Goal: Information Seeking & Learning: Learn about a topic

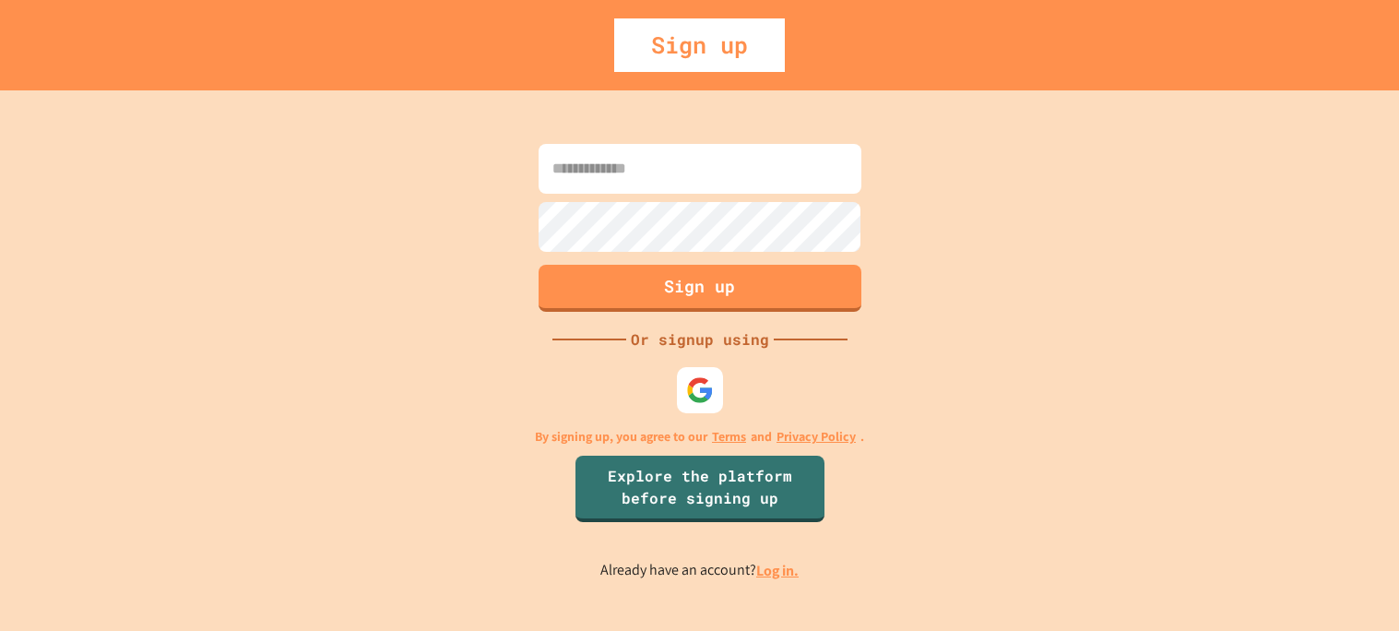
click at [764, 571] on link "Log in." at bounding box center [777, 570] width 42 height 19
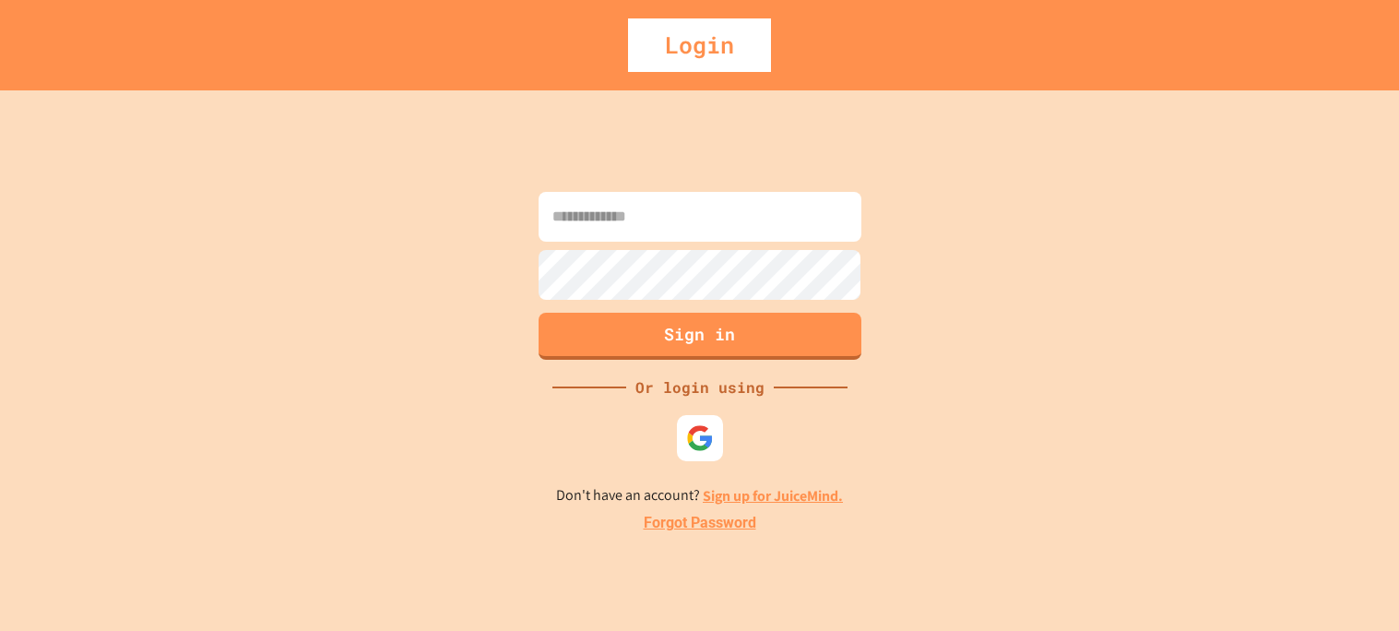
click at [708, 224] on input at bounding box center [699, 217] width 323 height 50
type input "**********"
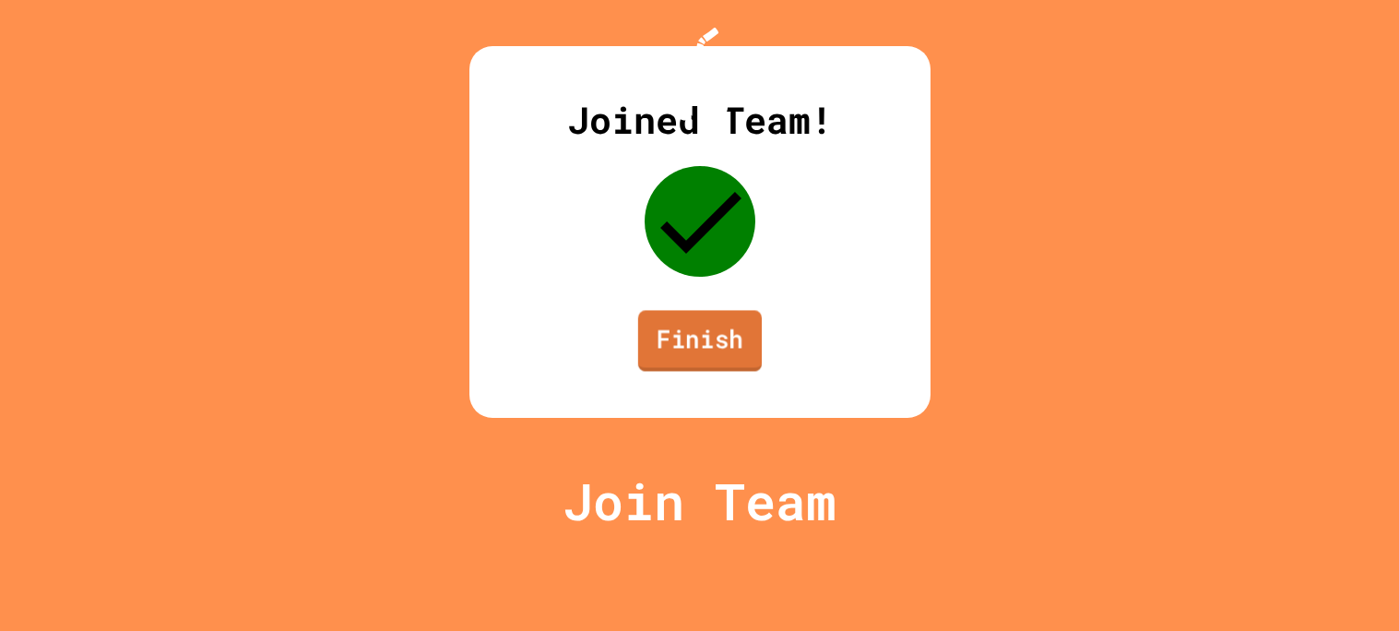
click at [703, 371] on link "Finish" at bounding box center [699, 340] width 124 height 61
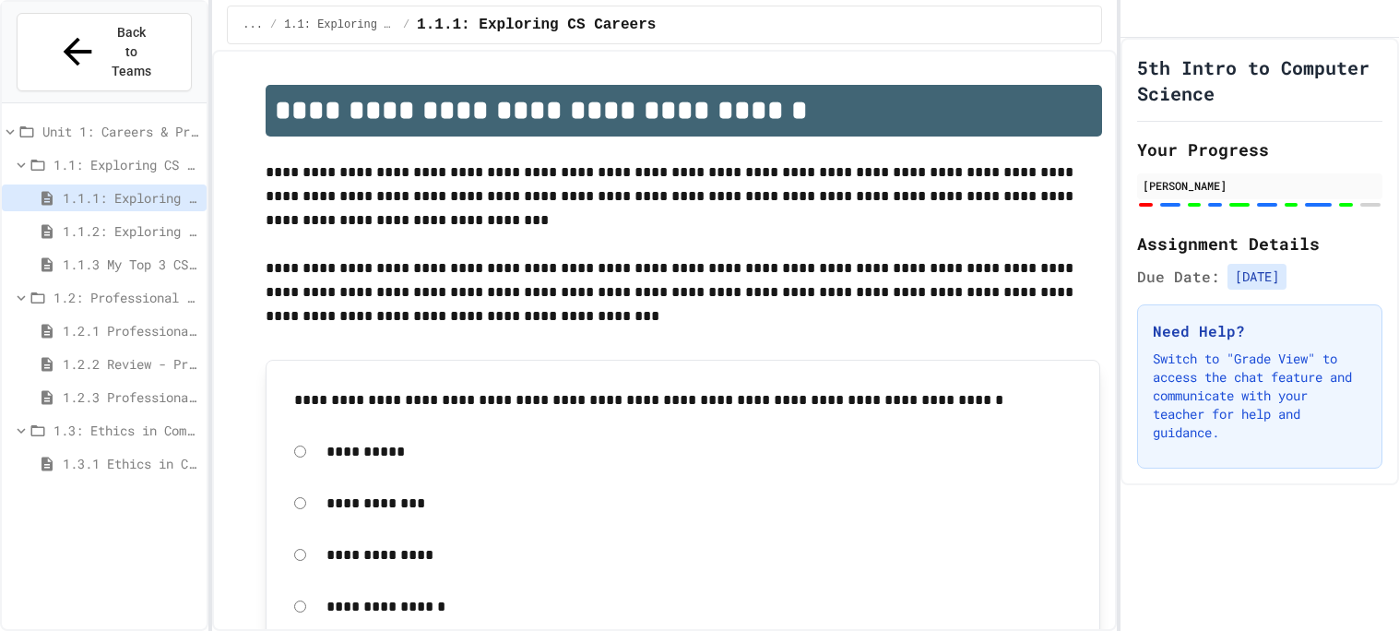
click at [114, 450] on div "1.3.1 Ethics in Computer Science" at bounding box center [104, 463] width 205 height 27
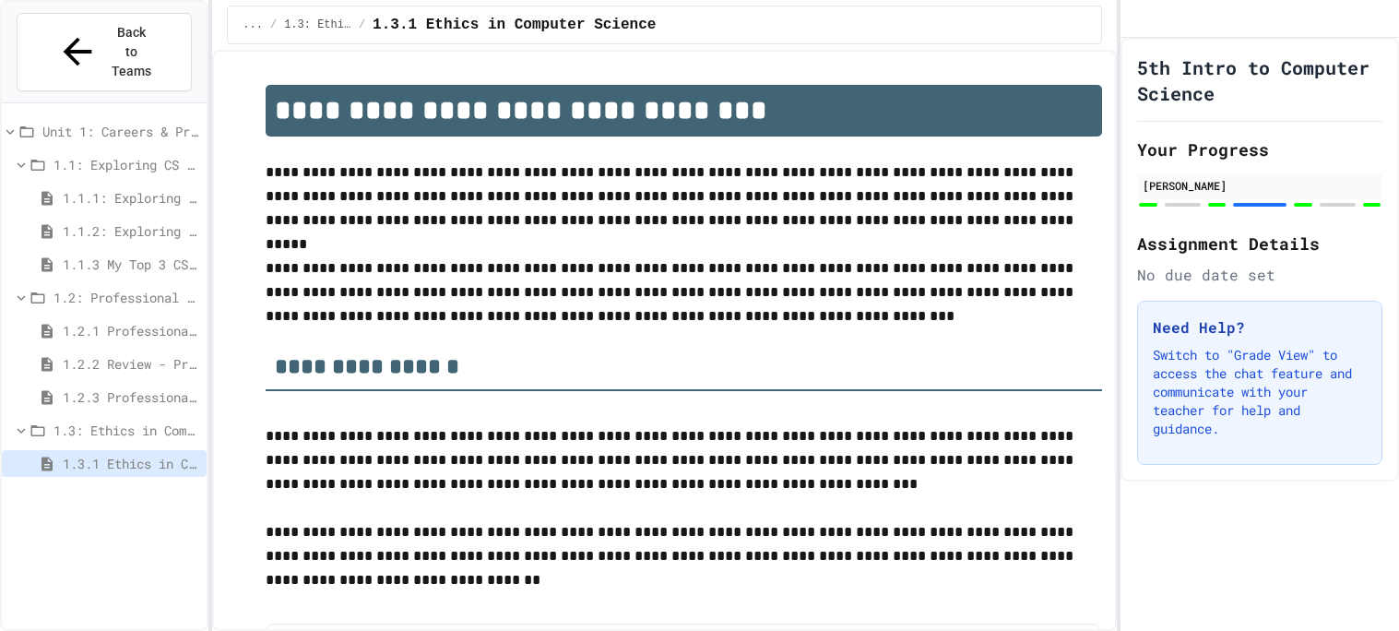
click at [434, 432] on p "**********" at bounding box center [684, 460] width 836 height 72
click at [1335, 207] on div at bounding box center [1337, 205] width 36 height 4
click at [559, 278] on p "**********" at bounding box center [684, 292] width 836 height 72
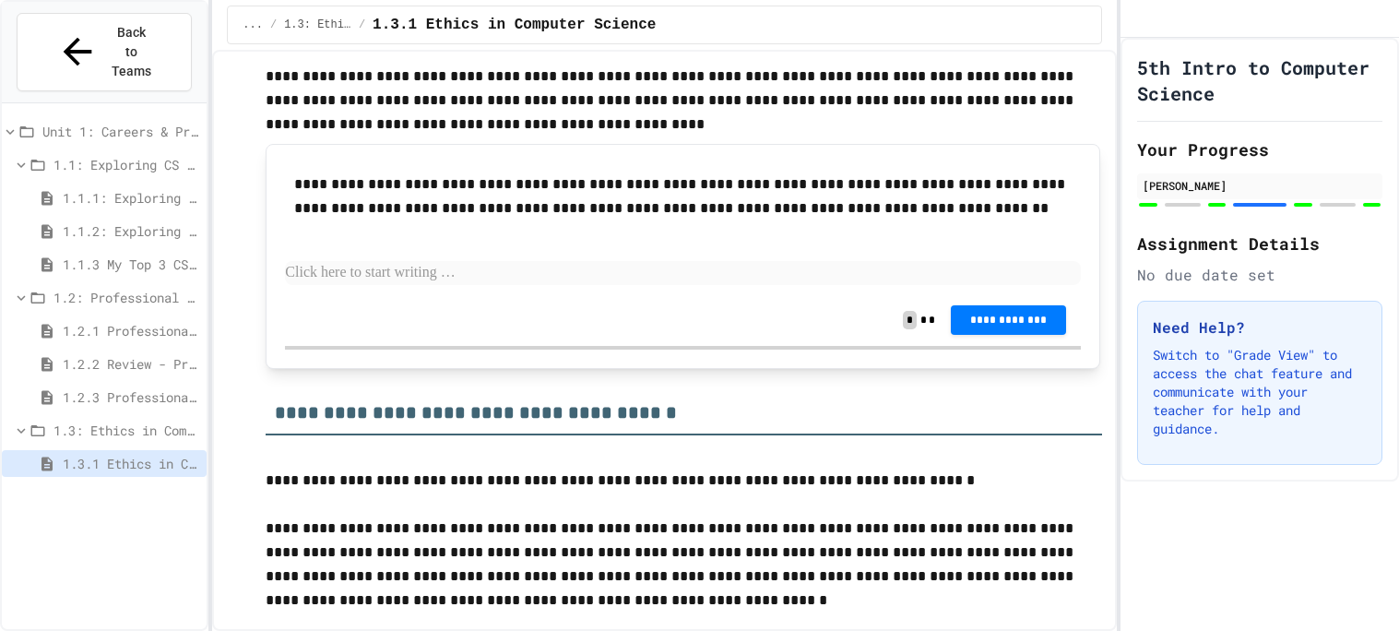
scroll to position [1323, 0]
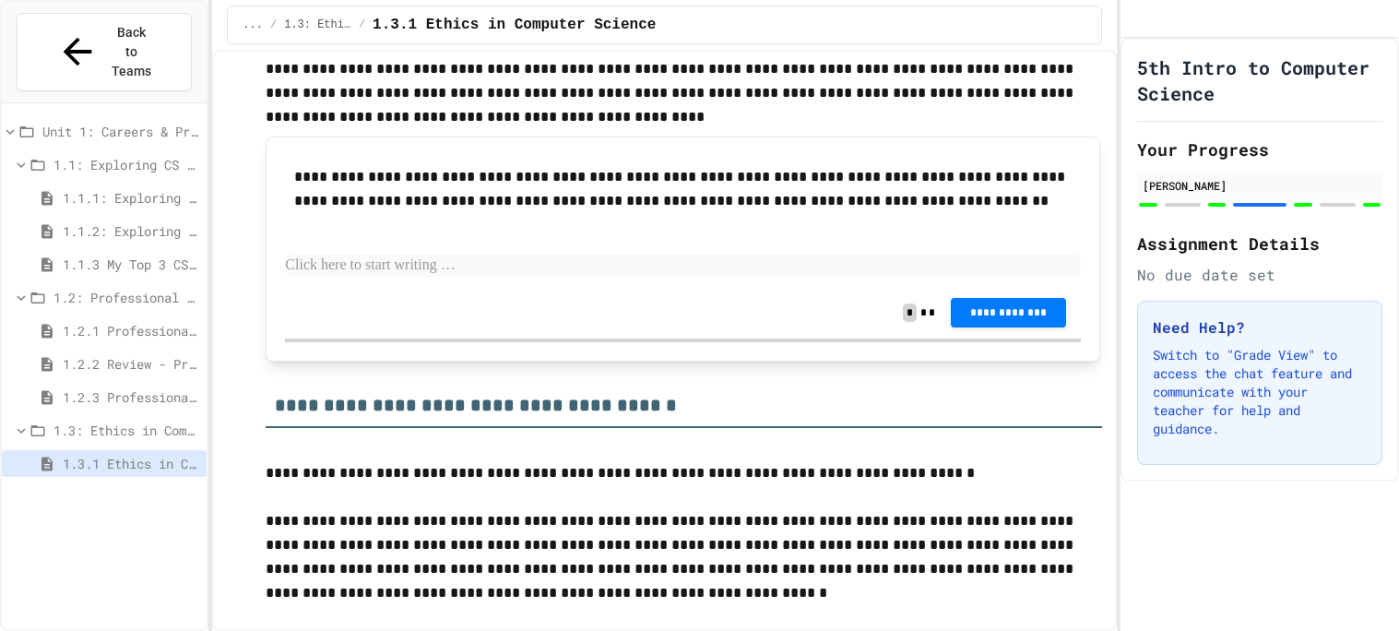
click at [515, 267] on p at bounding box center [683, 266] width 796 height 24
click at [99, 321] on span "1.2.1 Professional Communication" at bounding box center [131, 330] width 136 height 19
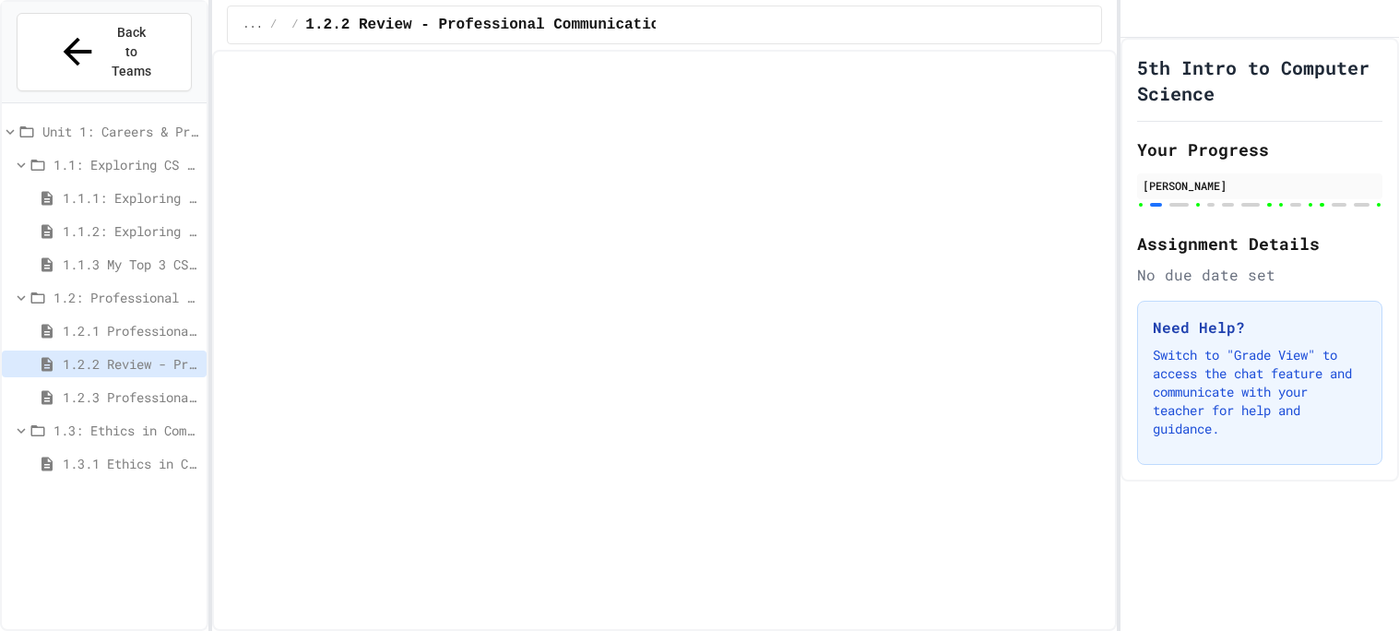
click at [98, 354] on span "1.2.2 Review - Professional Communication" at bounding box center [131, 363] width 136 height 19
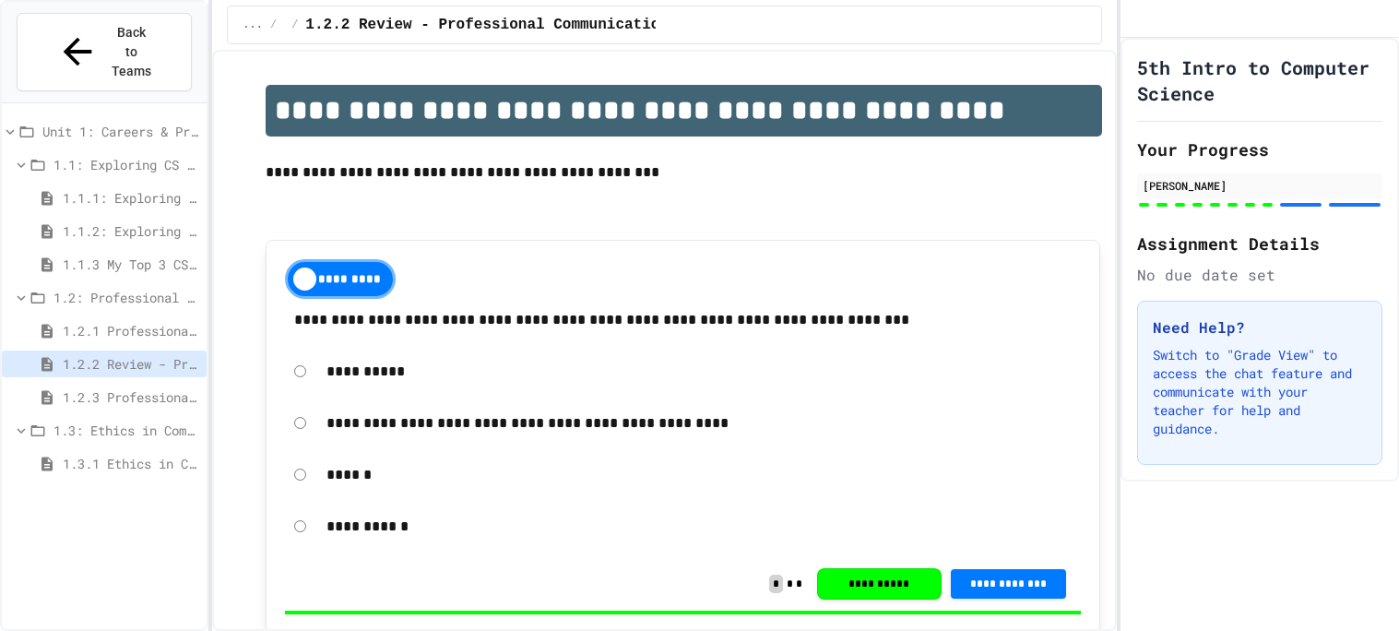
click at [124, 387] on span "1.2.3 Professional Communication Challenge" at bounding box center [131, 396] width 136 height 19
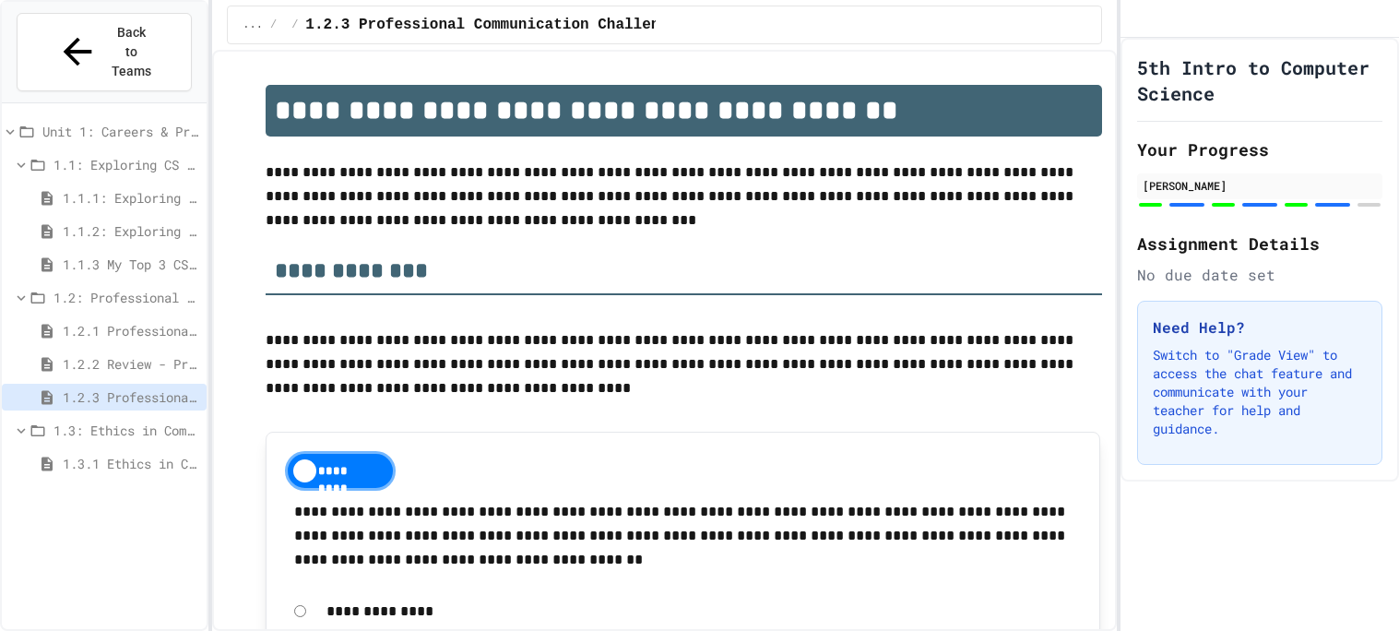
scroll to position [2467, 0]
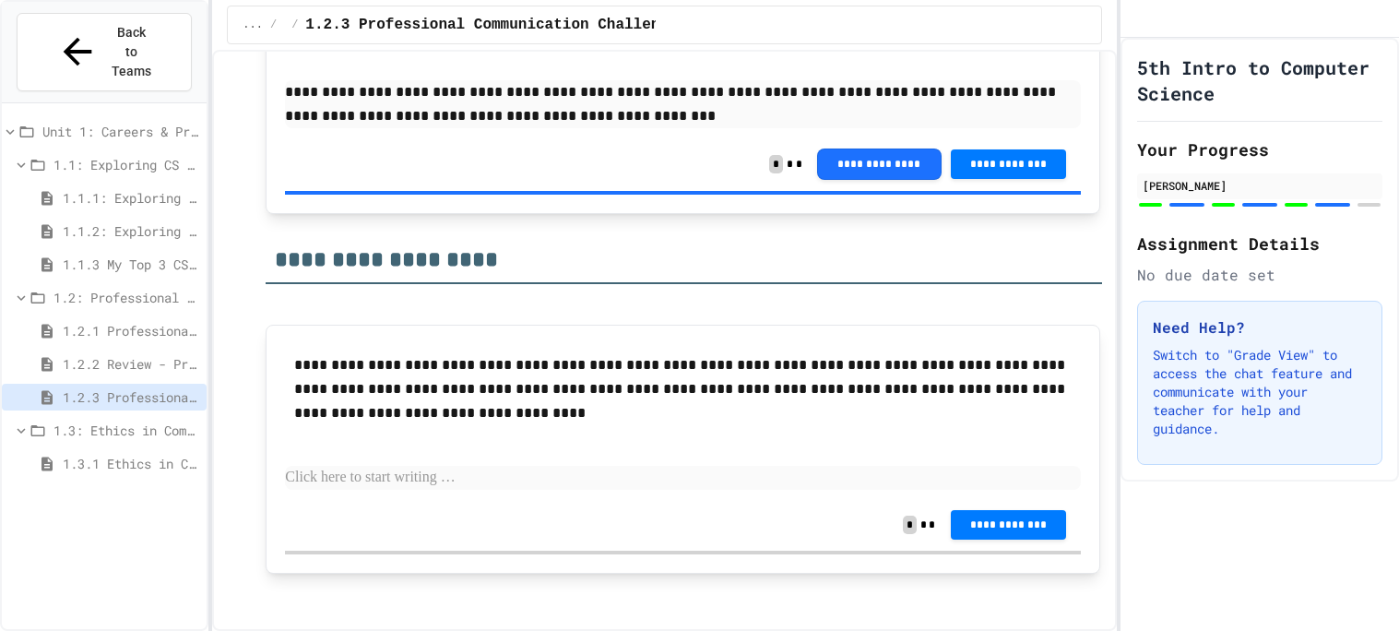
click at [490, 473] on p at bounding box center [683, 478] width 796 height 24
click at [94, 284] on div "1.2: Professional Communication" at bounding box center [104, 297] width 205 height 27
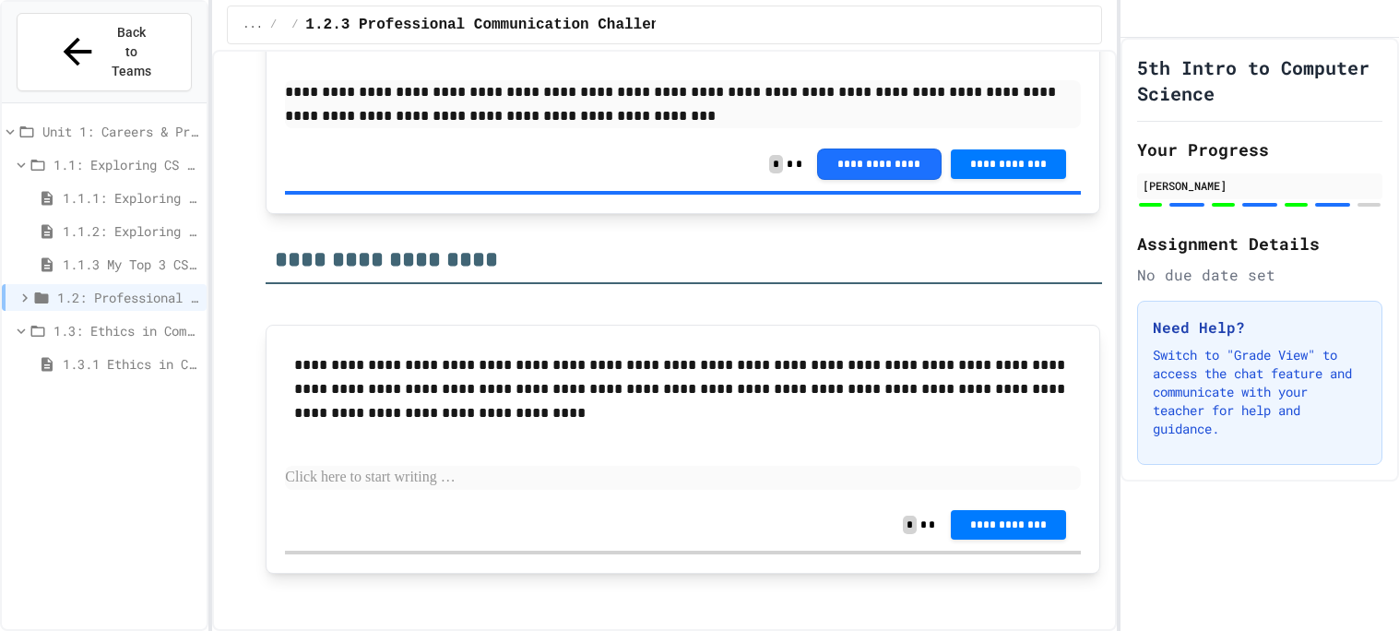
click at [94, 284] on div "1.2: Professional Communication" at bounding box center [104, 297] width 205 height 27
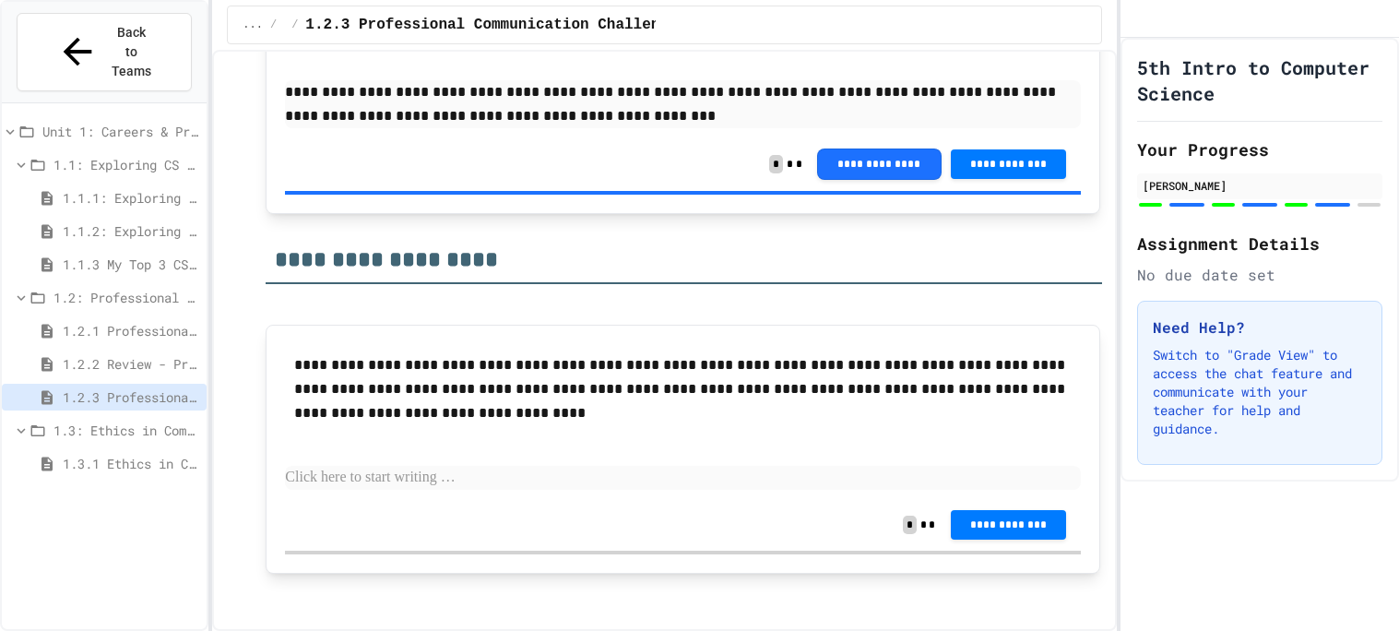
click at [922, 448] on div "**********" at bounding box center [683, 421] width 796 height 155
click at [687, 594] on p at bounding box center [683, 593] width 834 height 24
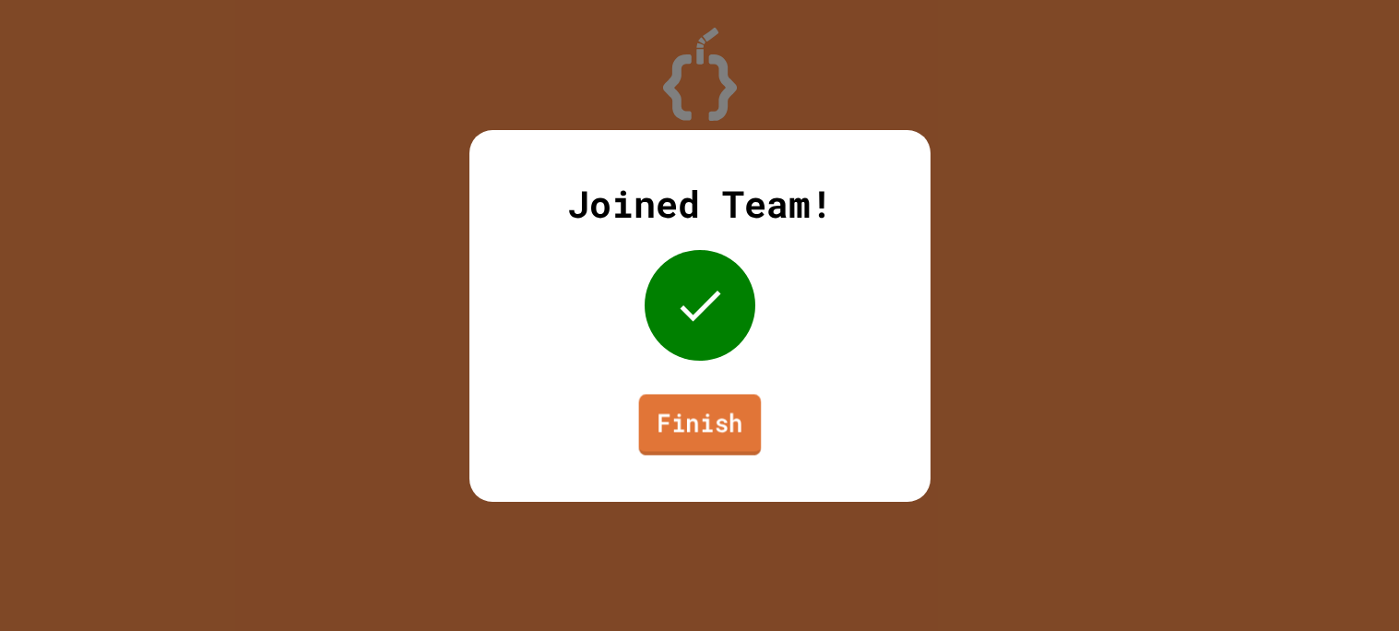
click at [736, 412] on link "Finish" at bounding box center [699, 424] width 123 height 61
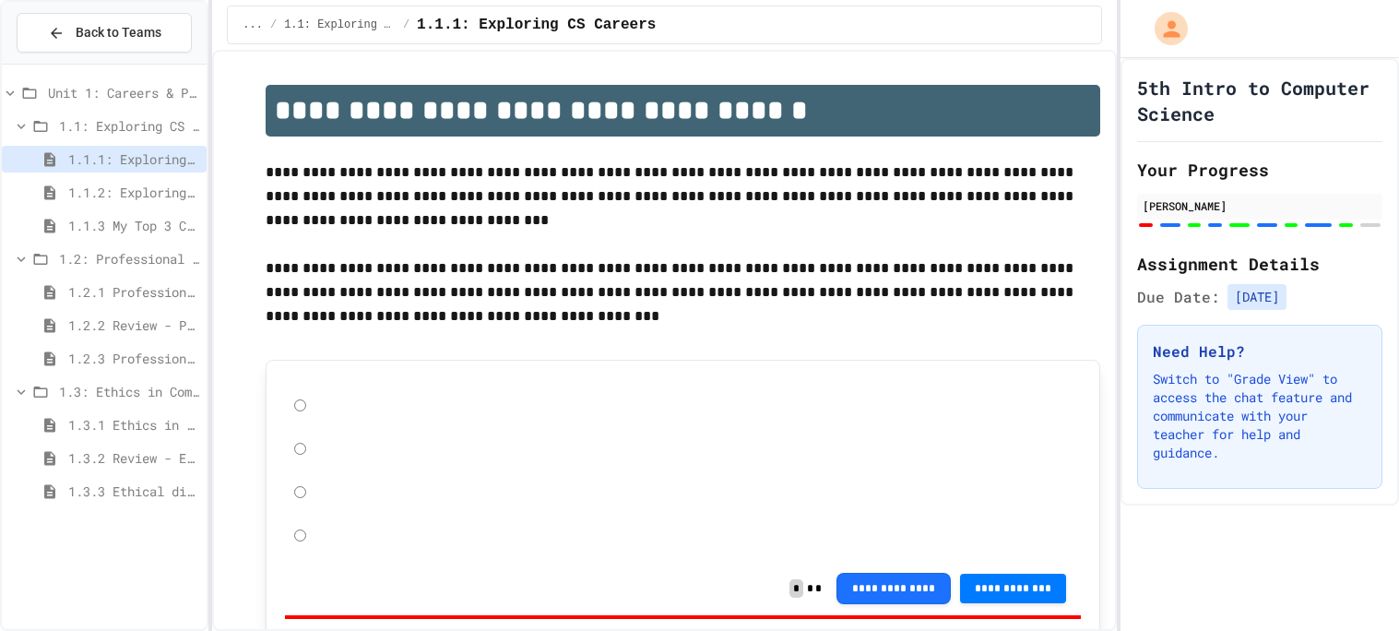
click at [104, 448] on span "1.3.2 Review - Ethics in Computer Science" at bounding box center [133, 457] width 131 height 19
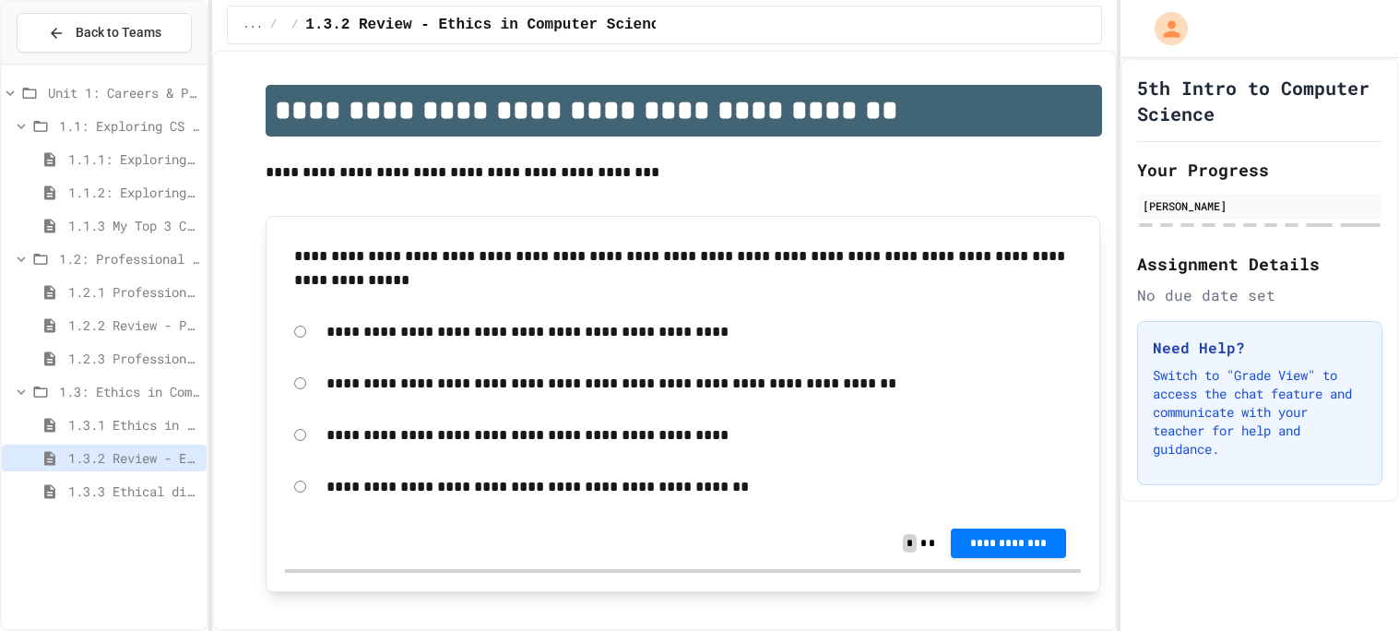
click at [101, 418] on span "1.3.1 Ethics in Computer Science" at bounding box center [133, 424] width 131 height 19
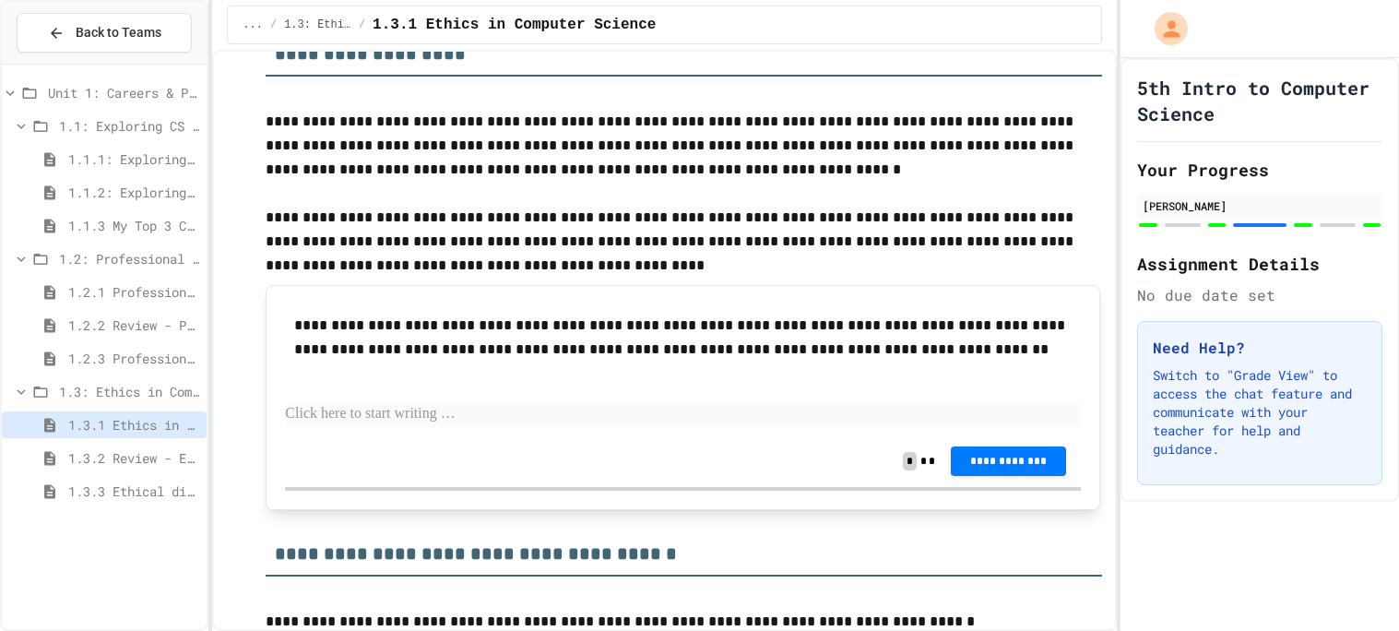
scroll to position [1177, 0]
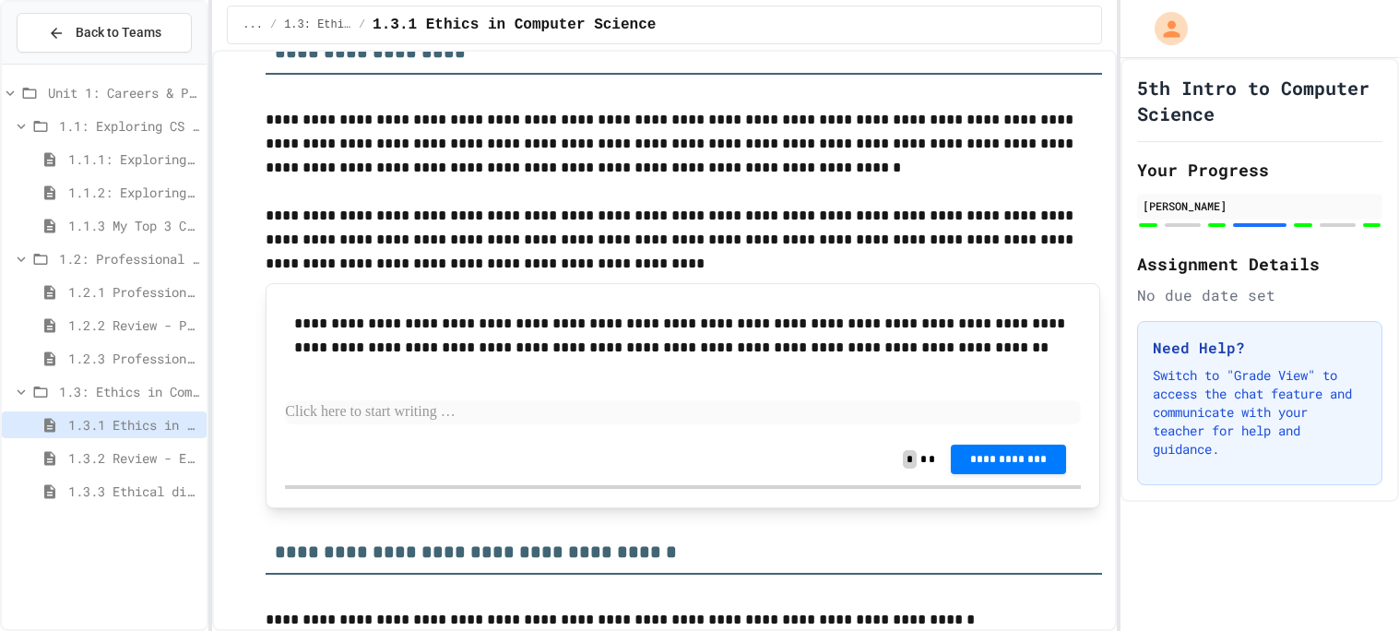
click at [129, 448] on span "1.3.2 Review - Ethics in Computer Science" at bounding box center [133, 457] width 131 height 19
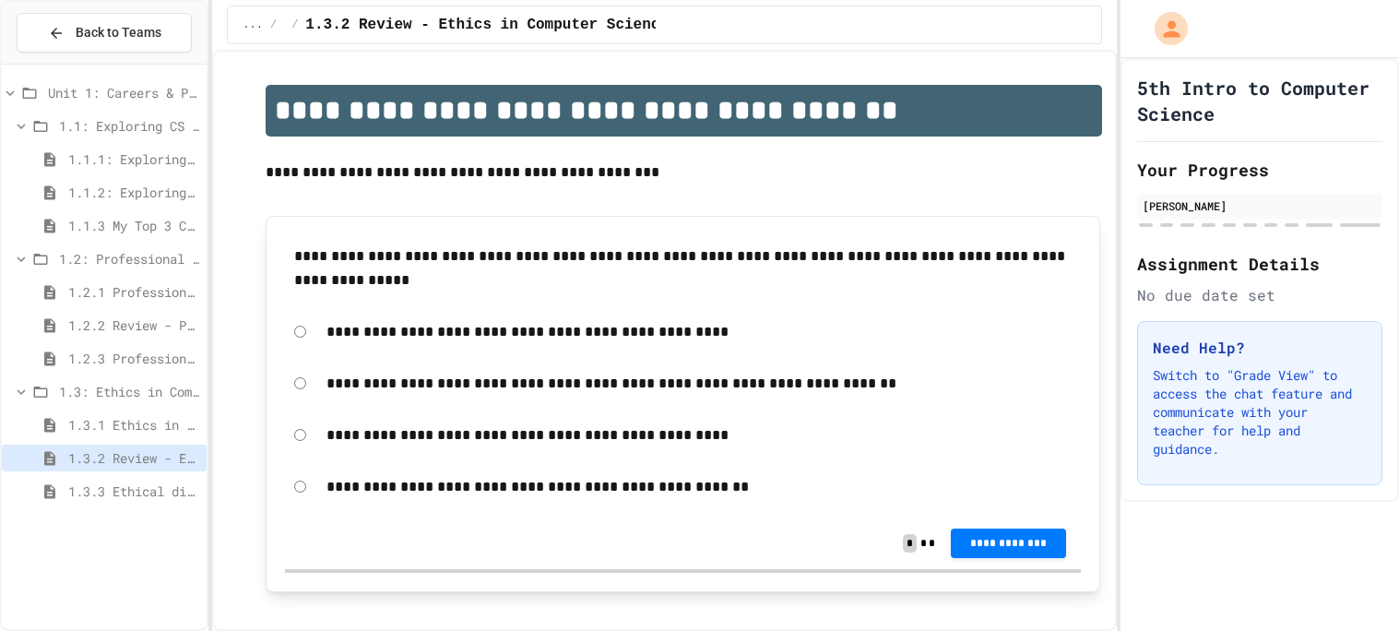
click at [453, 453] on div "**********" at bounding box center [699, 435] width 764 height 42
click at [107, 412] on div "1.3.1 Ethics in Computer Science" at bounding box center [104, 424] width 205 height 27
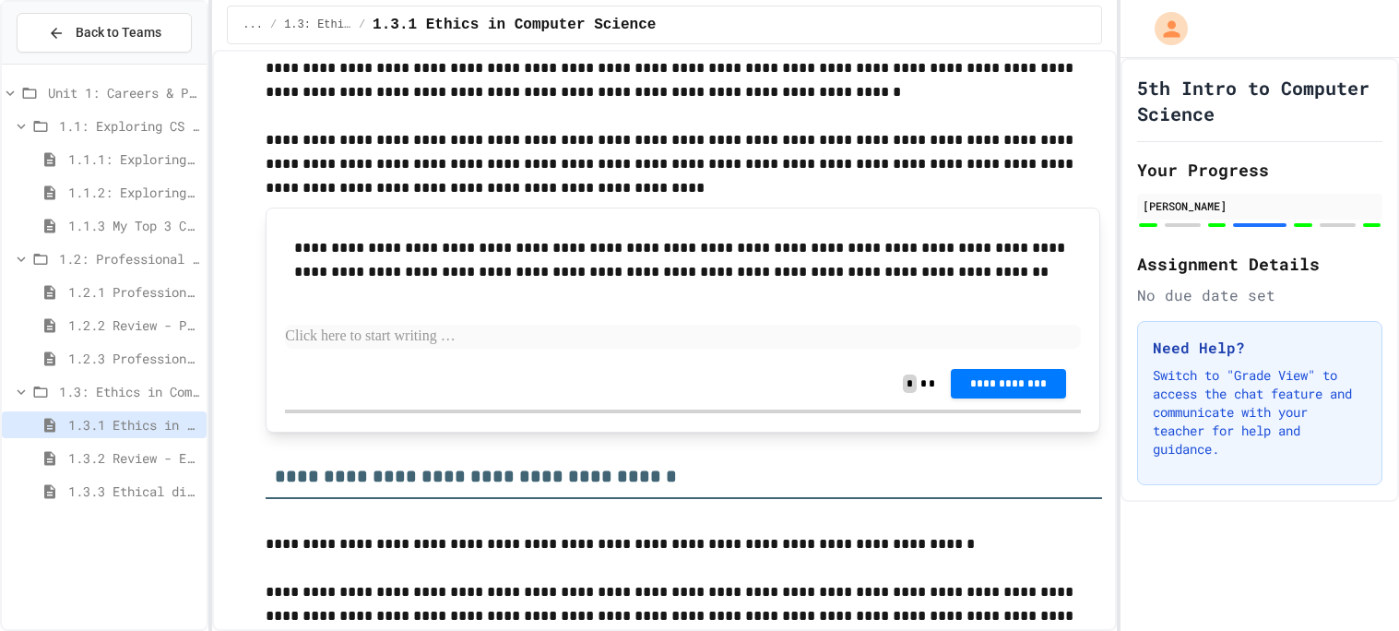
scroll to position [1254, 0]
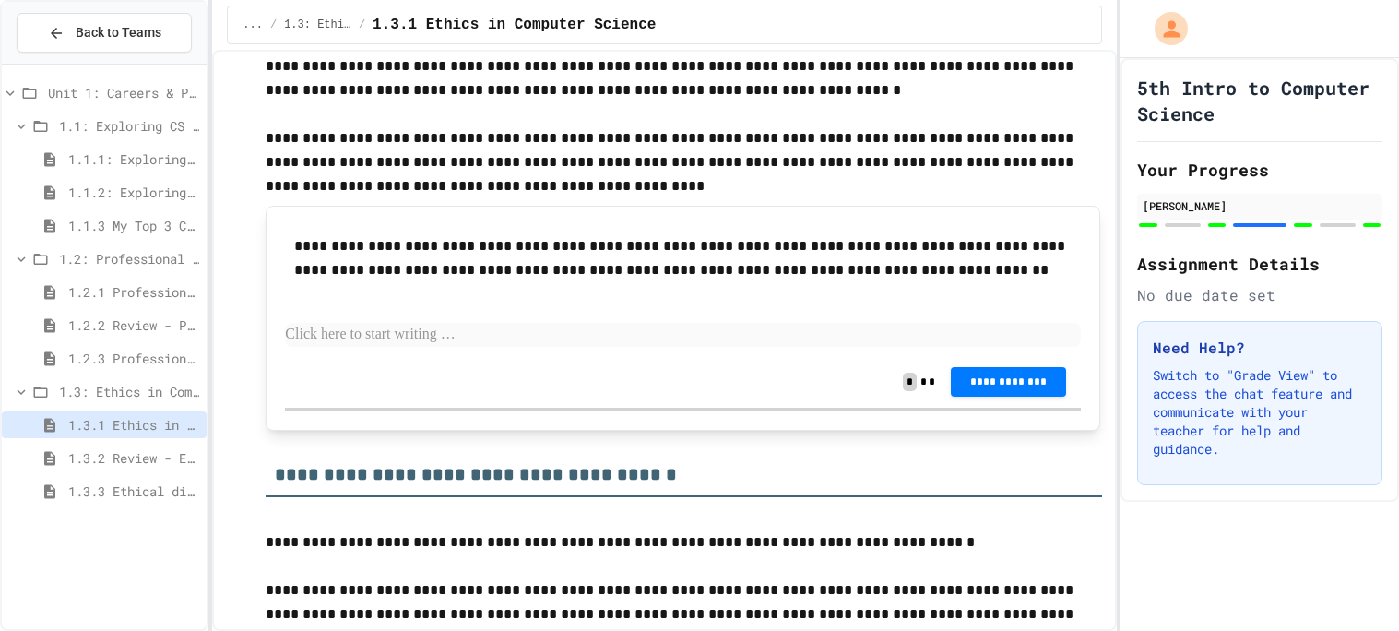
click at [661, 340] on p at bounding box center [683, 335] width 796 height 24
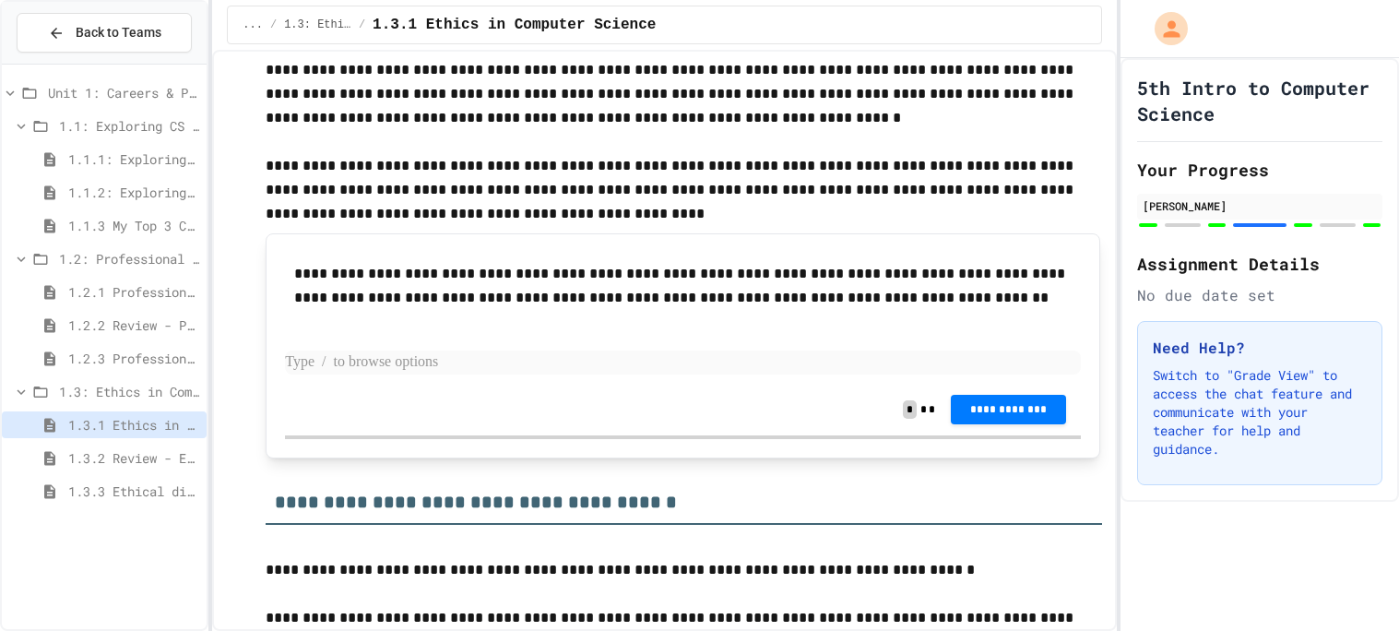
scroll to position [1225, 0]
click at [443, 353] on p at bounding box center [683, 363] width 796 height 24
click at [387, 360] on p "**********" at bounding box center [683, 363] width 797 height 24
